Goal: Transaction & Acquisition: Subscribe to service/newsletter

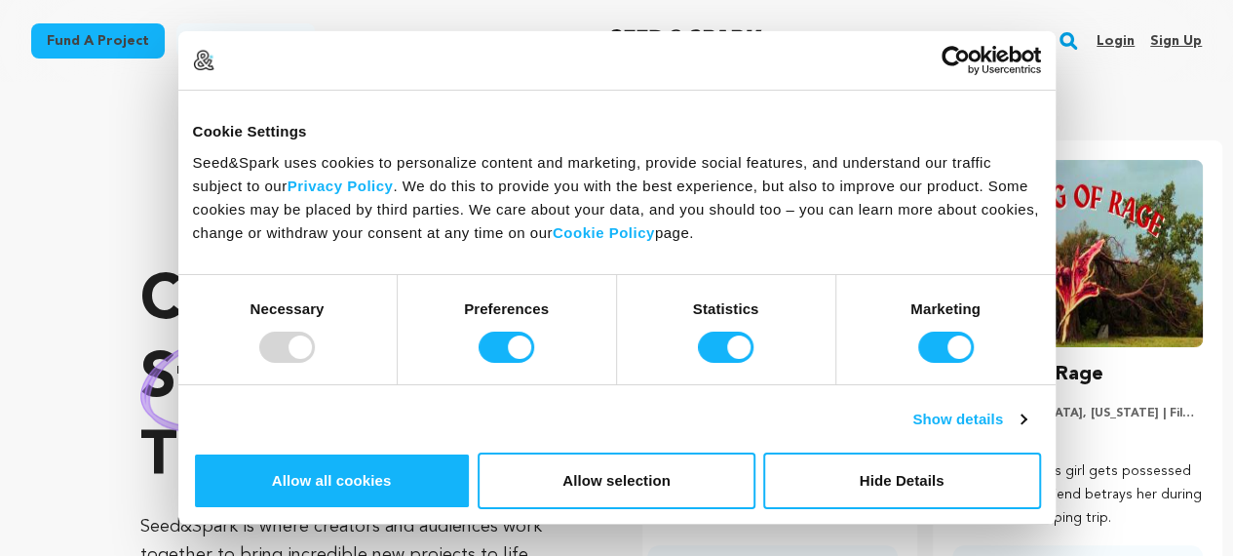
scroll to position [0, 321]
click at [388, 112] on section "Crowdfunding stories that matter . Seed&Spark is where creators and audiences w…" at bounding box center [686, 444] width 1093 height 724
click at [355, 524] on div "Consent Details [#IABV2SETTINGS#] About Cookie Settings Seed&Spark uses cookies…" at bounding box center [616, 277] width 877 height 493
click at [315, 363] on div at bounding box center [287, 346] width 56 height 31
click at [755, 452] on button "Allow selection" at bounding box center [617, 480] width 278 height 57
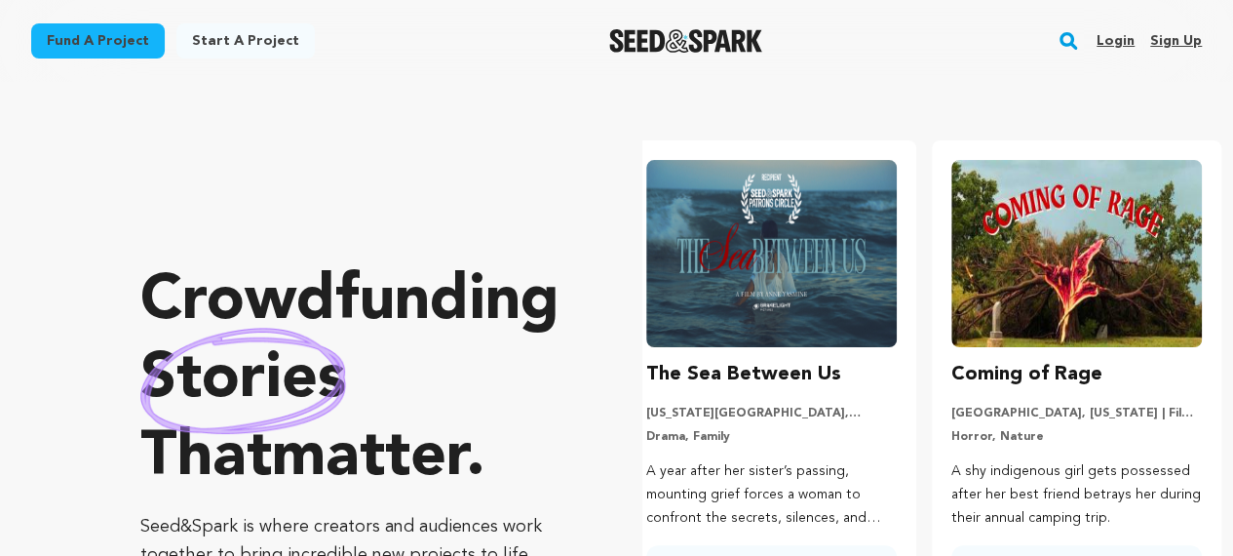
click at [222, 36] on link "Start a project" at bounding box center [245, 40] width 138 height 35
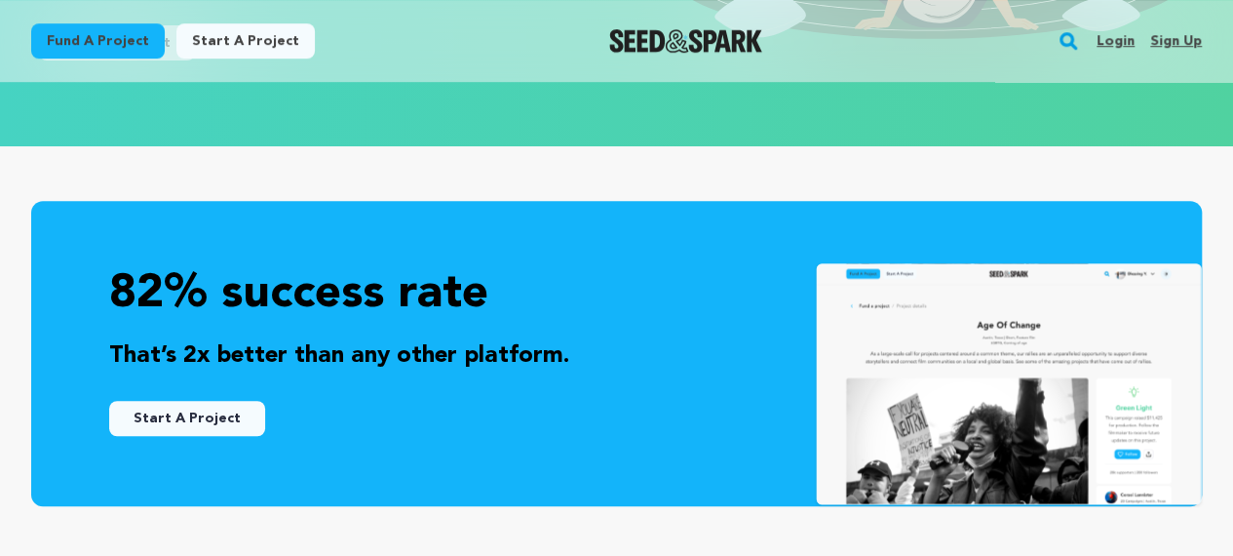
scroll to position [487, 0]
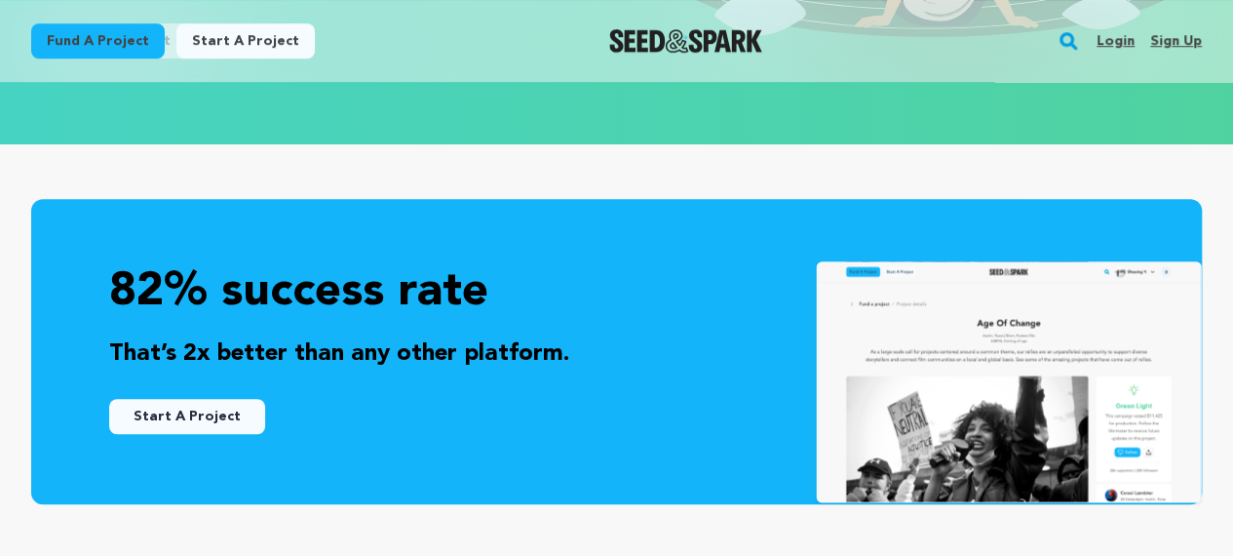
click at [91, 41] on link "Fund a project" at bounding box center [98, 40] width 134 height 35
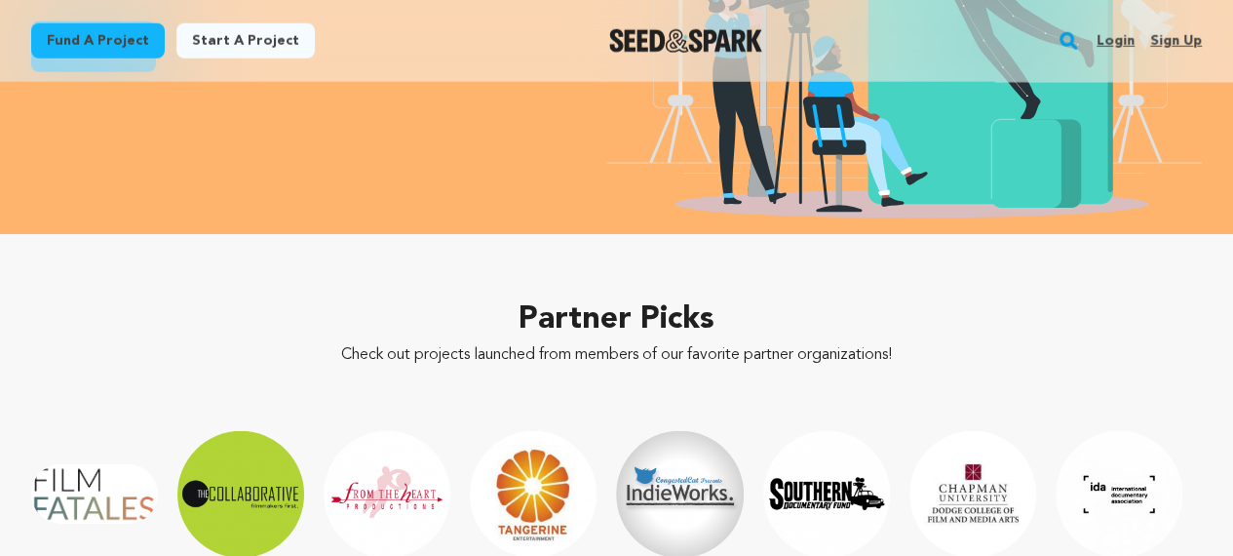
scroll to position [2729, 0]
